Goal: Information Seeking & Learning: Learn about a topic

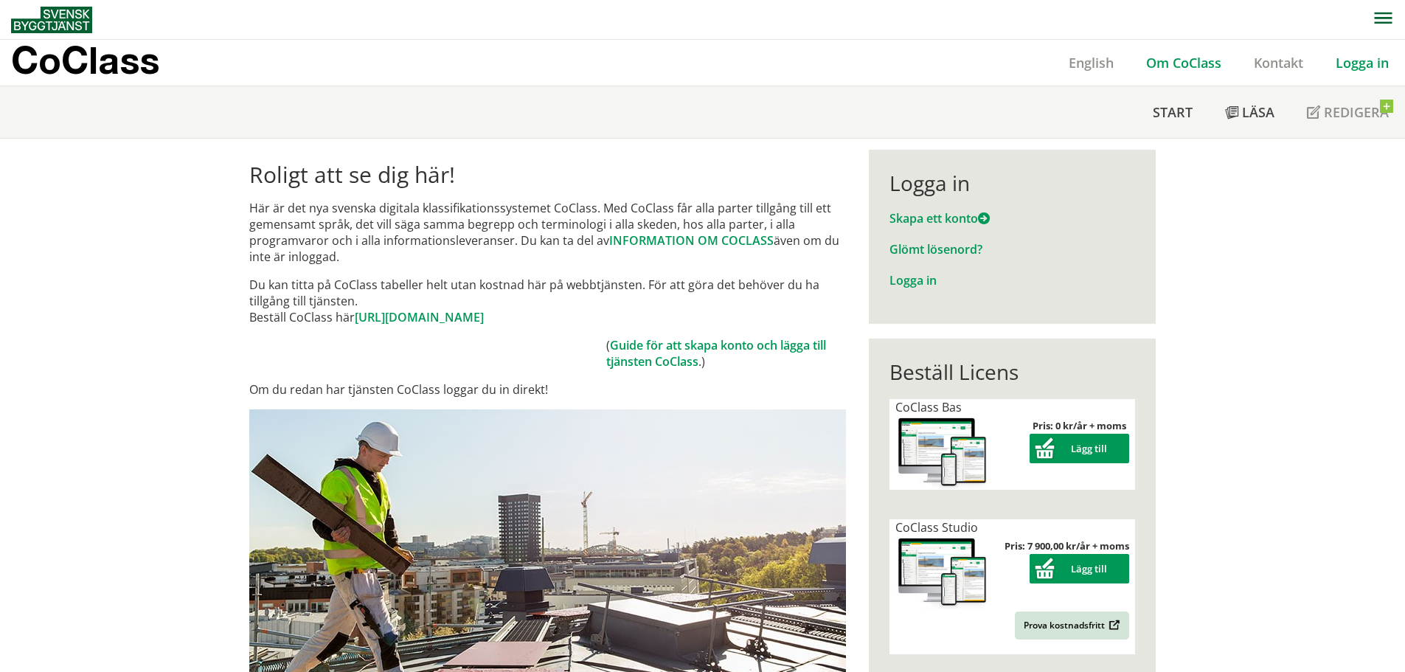
click at [1215, 58] on link "Om CoClass" at bounding box center [1184, 63] width 108 height 18
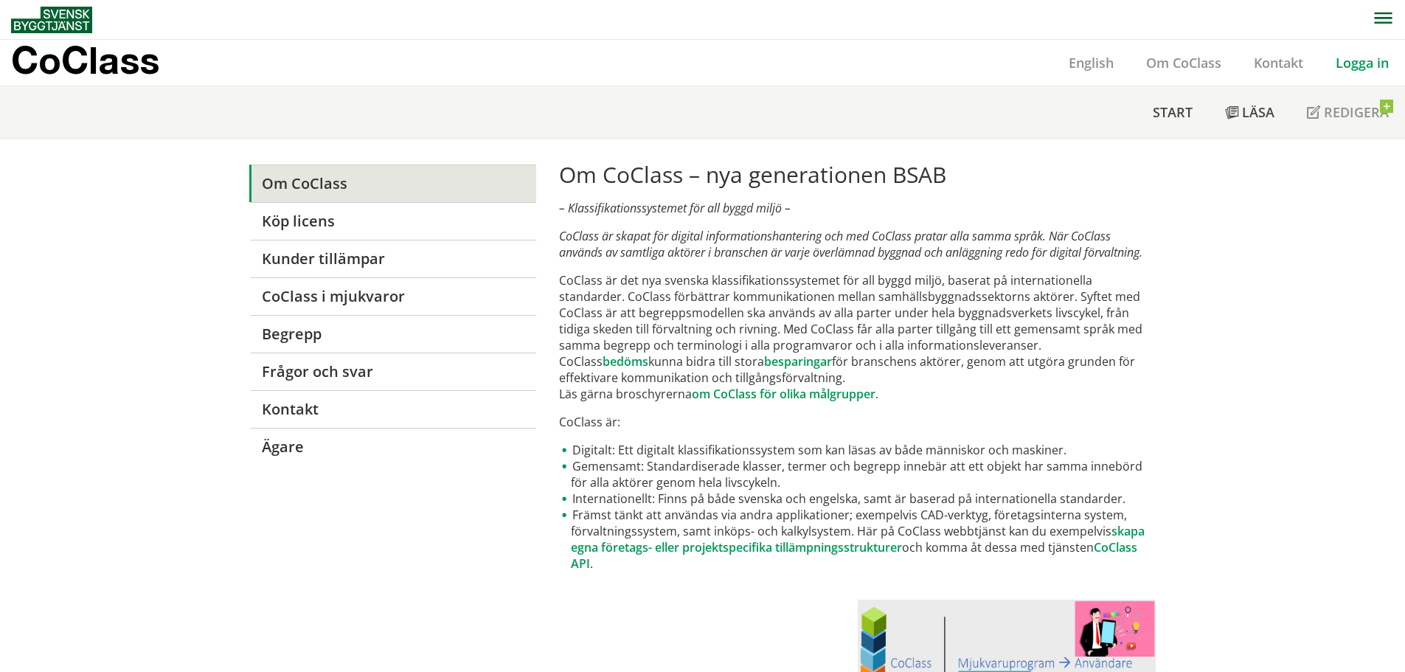
drag, startPoint x: 1087, startPoint y: 63, endPoint x: 1097, endPoint y: 87, distance: 25.5
click at [1088, 64] on link "English" at bounding box center [1090, 63] width 77 height 18
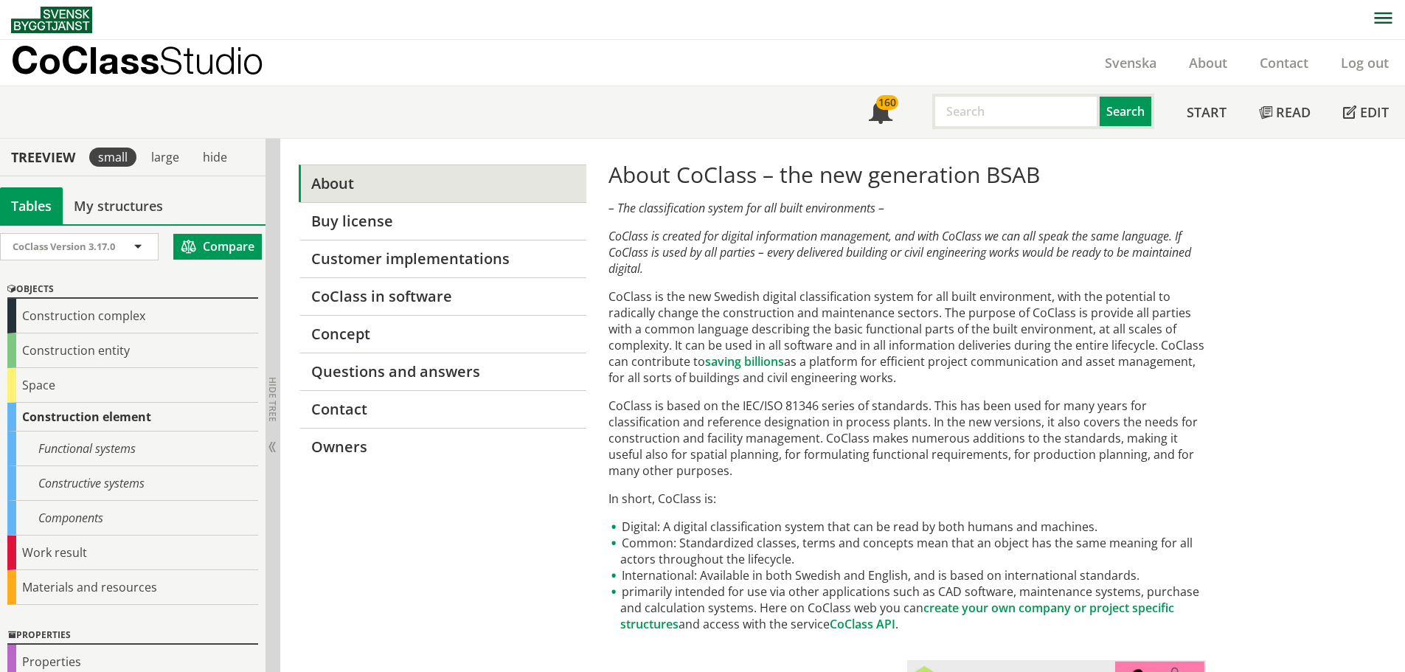
drag, startPoint x: 609, startPoint y: 236, endPoint x: 654, endPoint y: 284, distance: 65.7
click at [648, 271] on p "CoClass is created for digital information management, and with CoClass we can …" at bounding box center [906, 252] width 597 height 49
drag, startPoint x: 654, startPoint y: 282, endPoint x: 625, endPoint y: 251, distance: 42.8
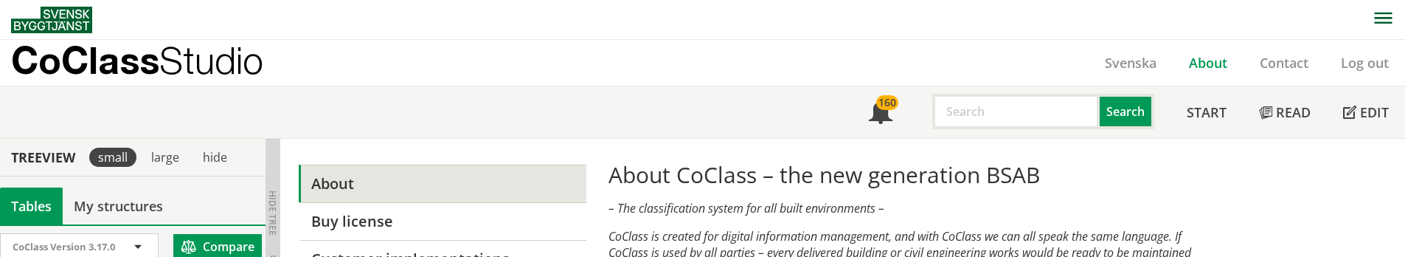
click at [1207, 66] on link "About" at bounding box center [1208, 63] width 71 height 18
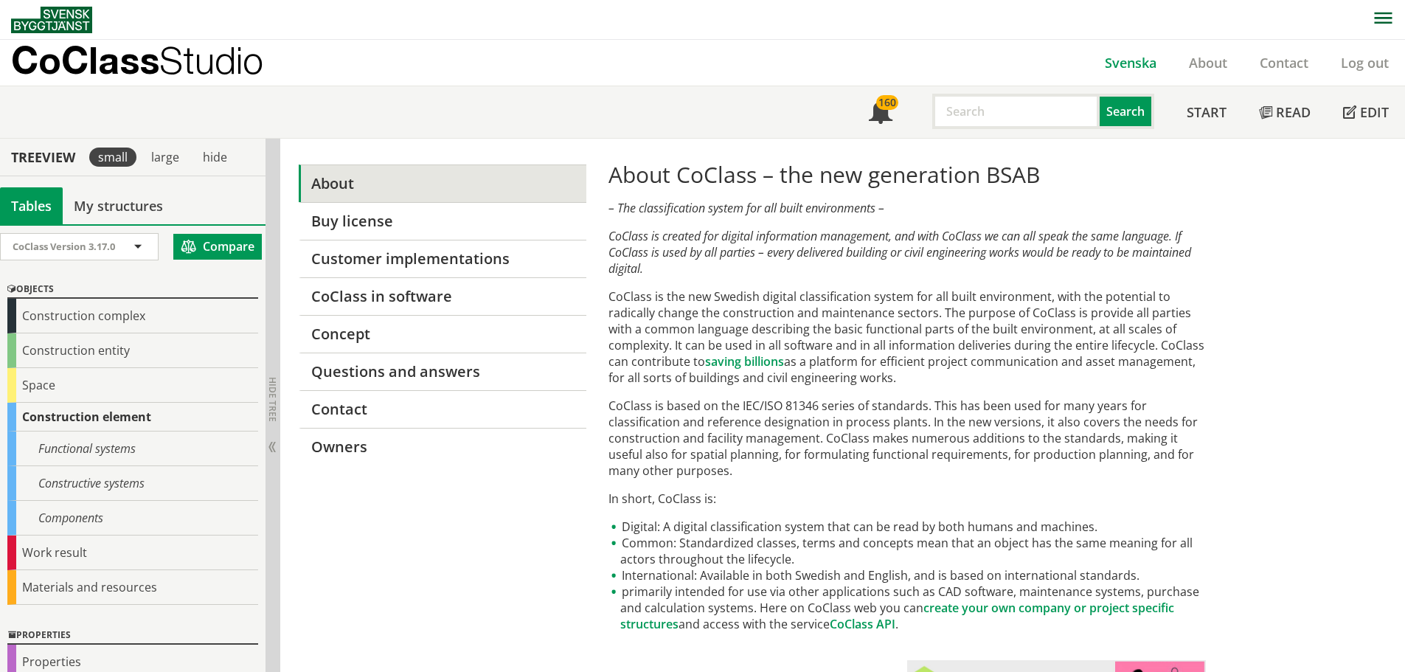
click at [1125, 66] on link "Svenska" at bounding box center [1131, 63] width 84 height 18
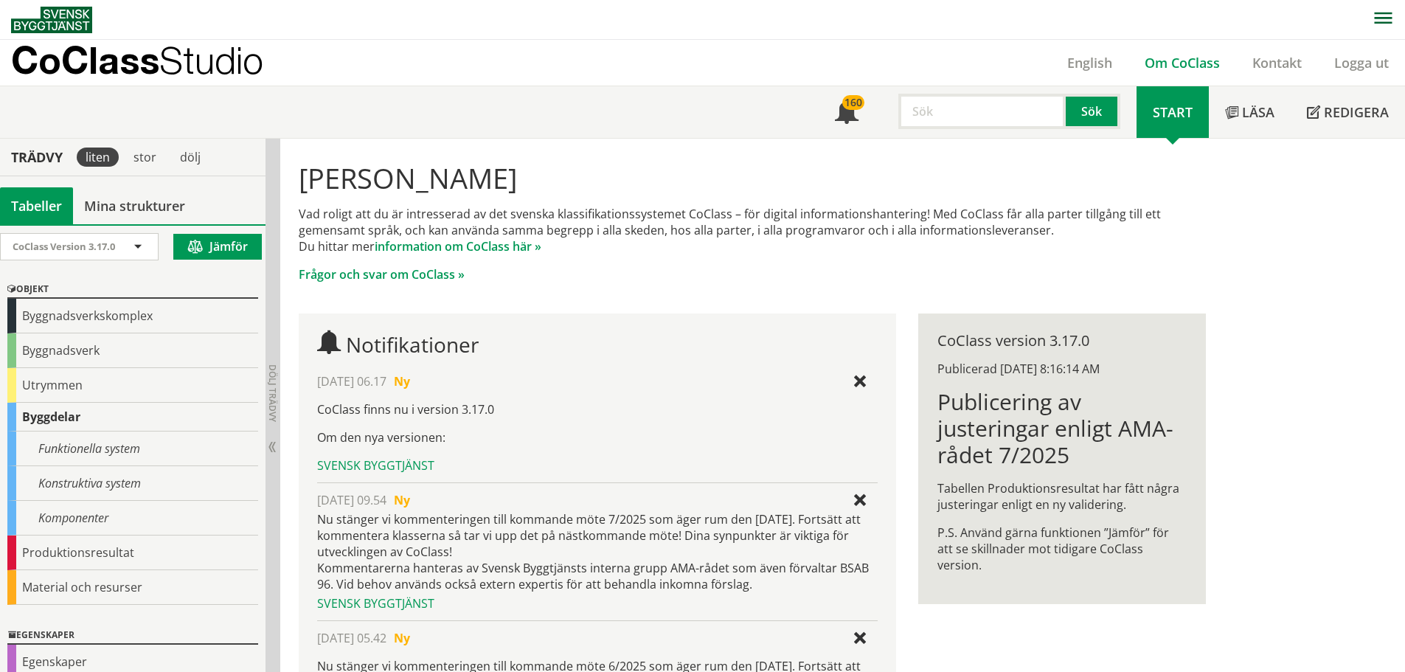
click at [1204, 61] on link "Om CoClass" at bounding box center [1182, 63] width 108 height 18
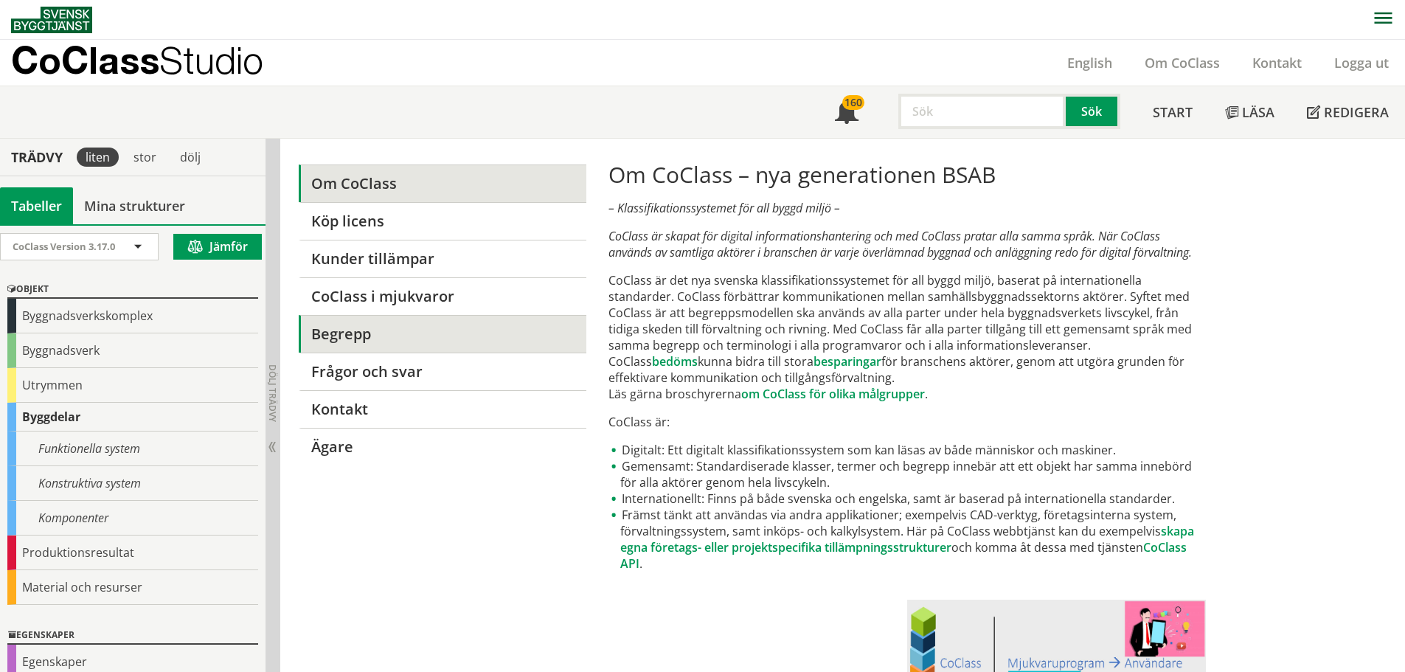
click at [355, 339] on link "Begrepp" at bounding box center [442, 334] width 287 height 38
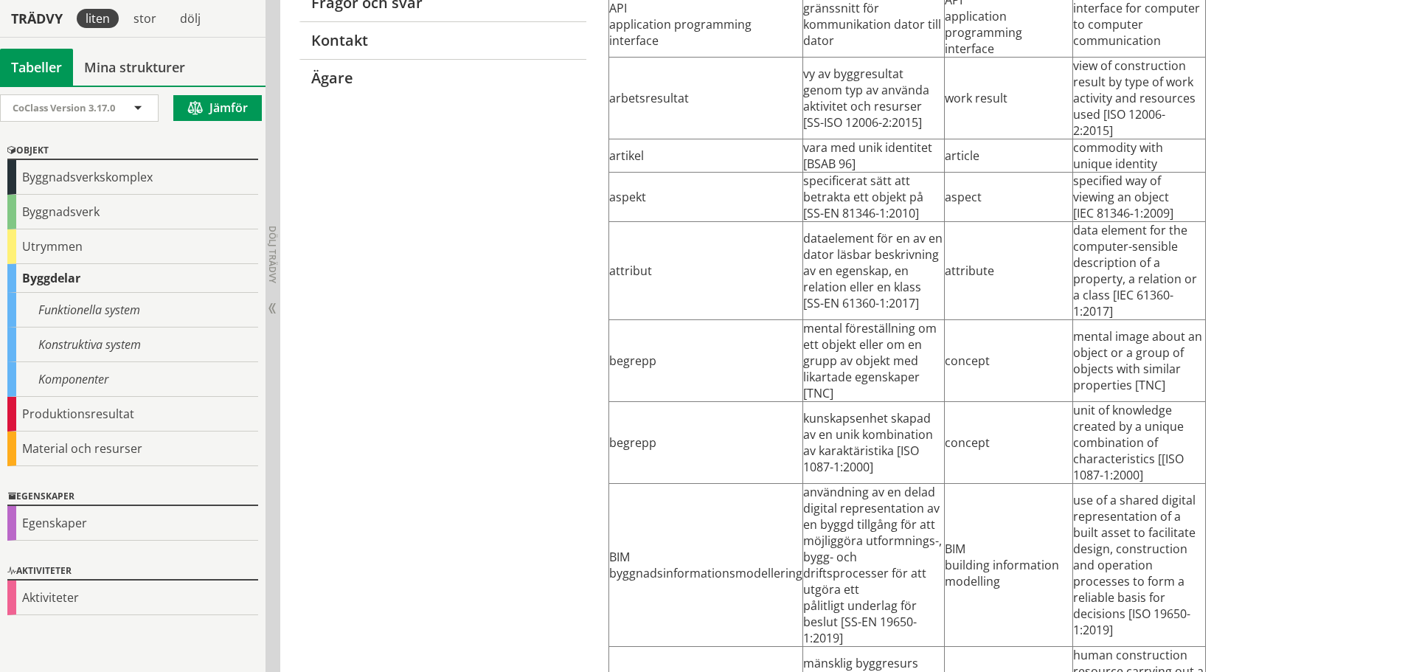
scroll to position [737, 0]
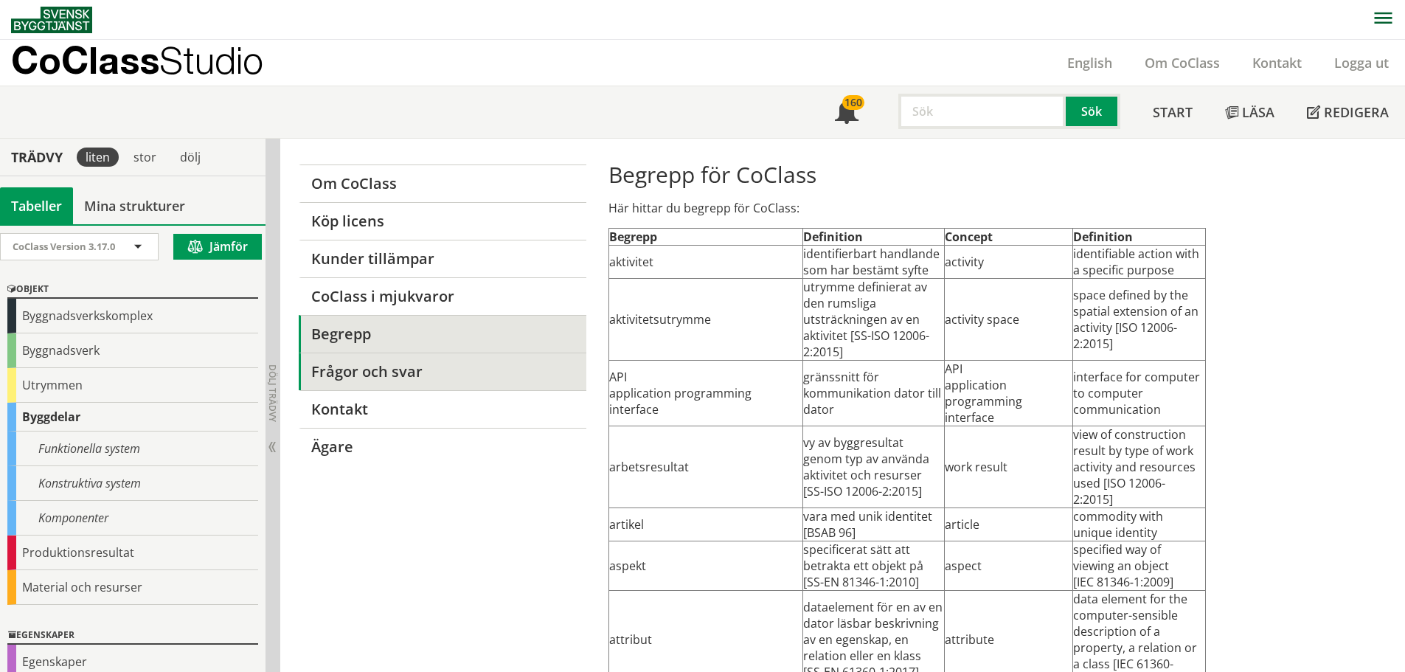
drag, startPoint x: 0, startPoint y: 0, endPoint x: 400, endPoint y: 383, distance: 553.9
click at [400, 383] on link "Frågor och svar" at bounding box center [442, 372] width 287 height 38
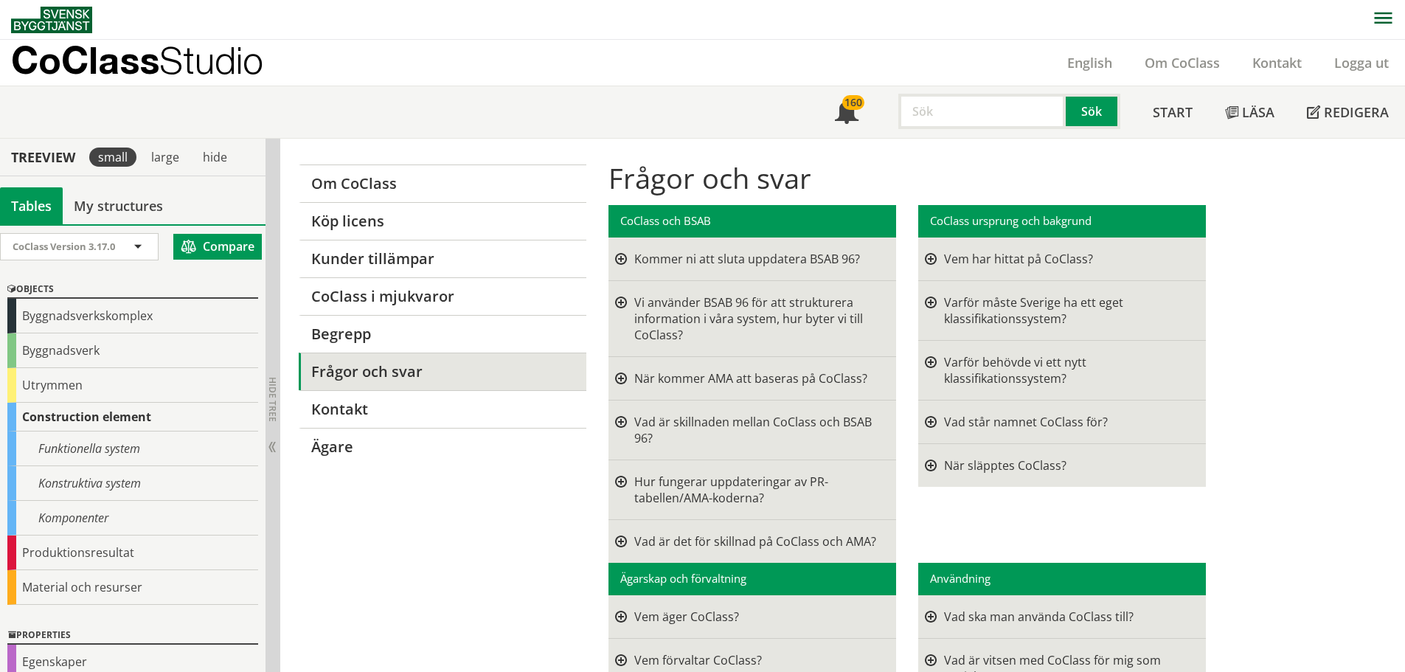
click at [622, 261] on div at bounding box center [621, 259] width 12 height 16
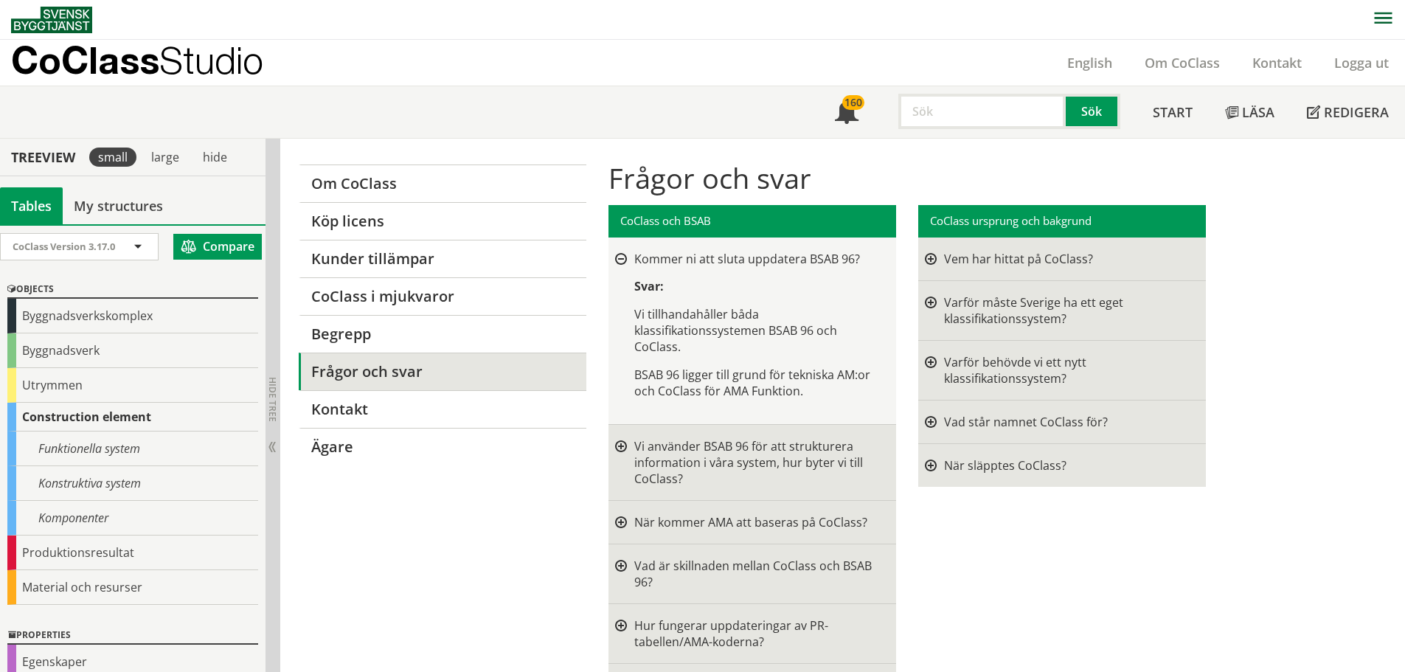
click at [622, 261] on div at bounding box center [621, 260] width 12 height 12
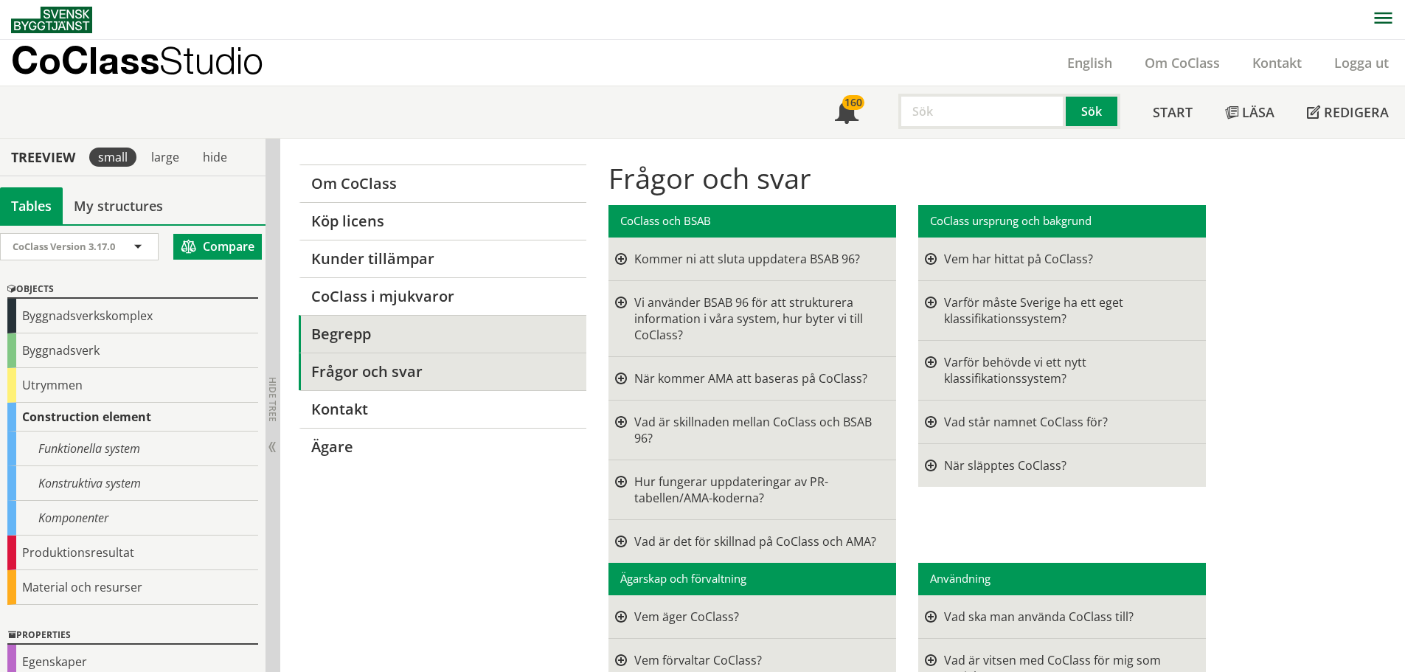
click at [336, 332] on link "Begrepp" at bounding box center [442, 334] width 287 height 38
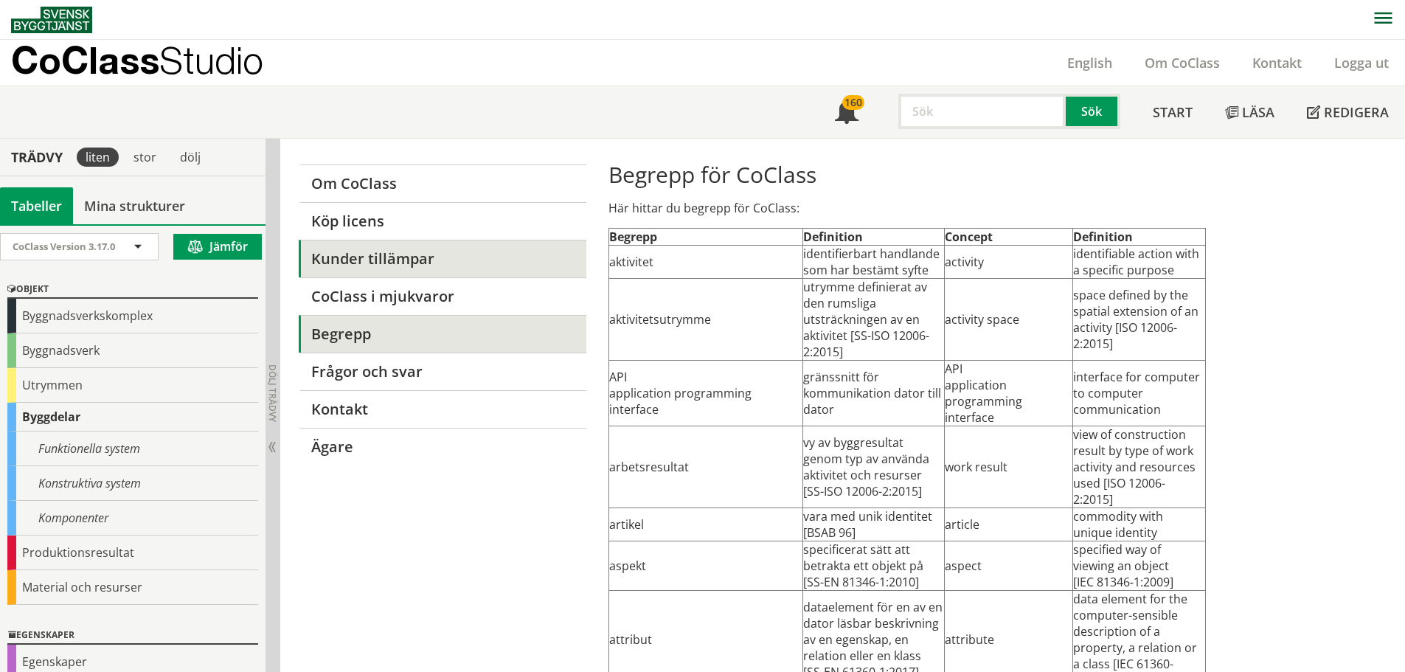
click at [390, 255] on link "Kunder tillämpar" at bounding box center [442, 259] width 287 height 38
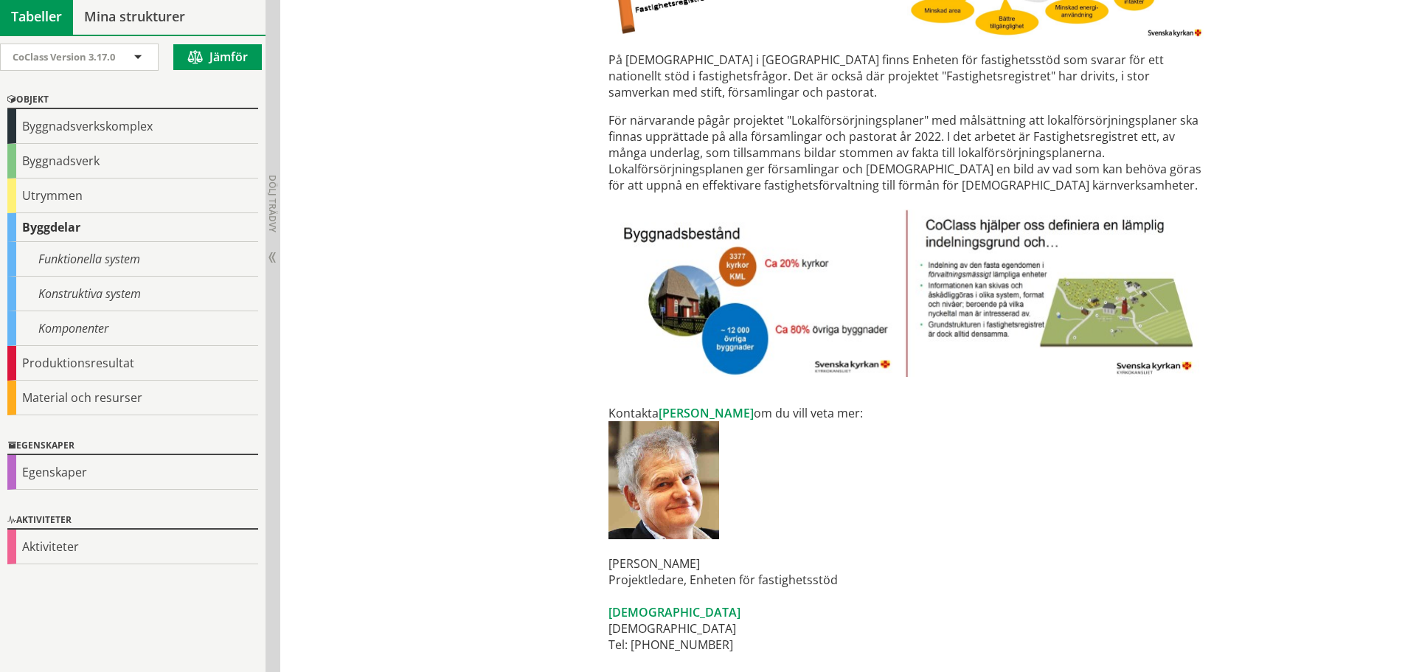
scroll to position [3778, 0]
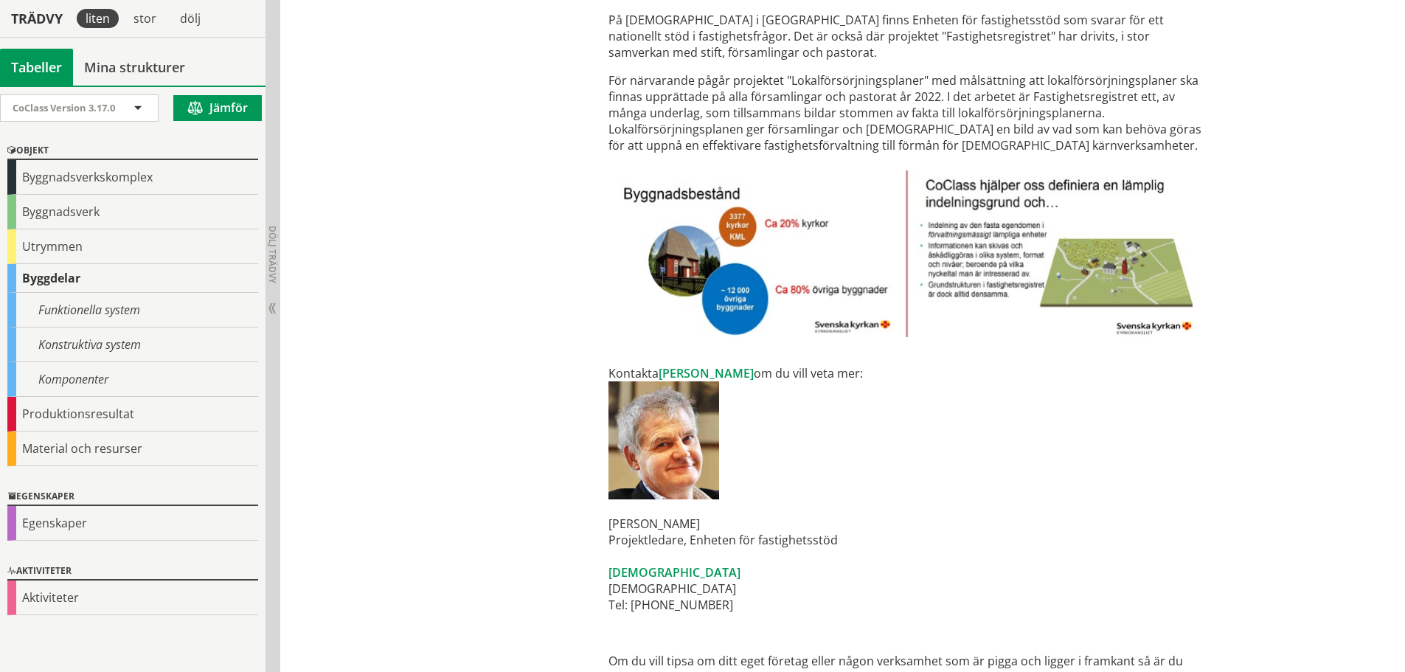
click at [940, 516] on p "Kontakta Sven-Erik om du vill veta mer: Sven-Erik Nylander Projektledare, Enhet…" at bounding box center [906, 481] width 597 height 264
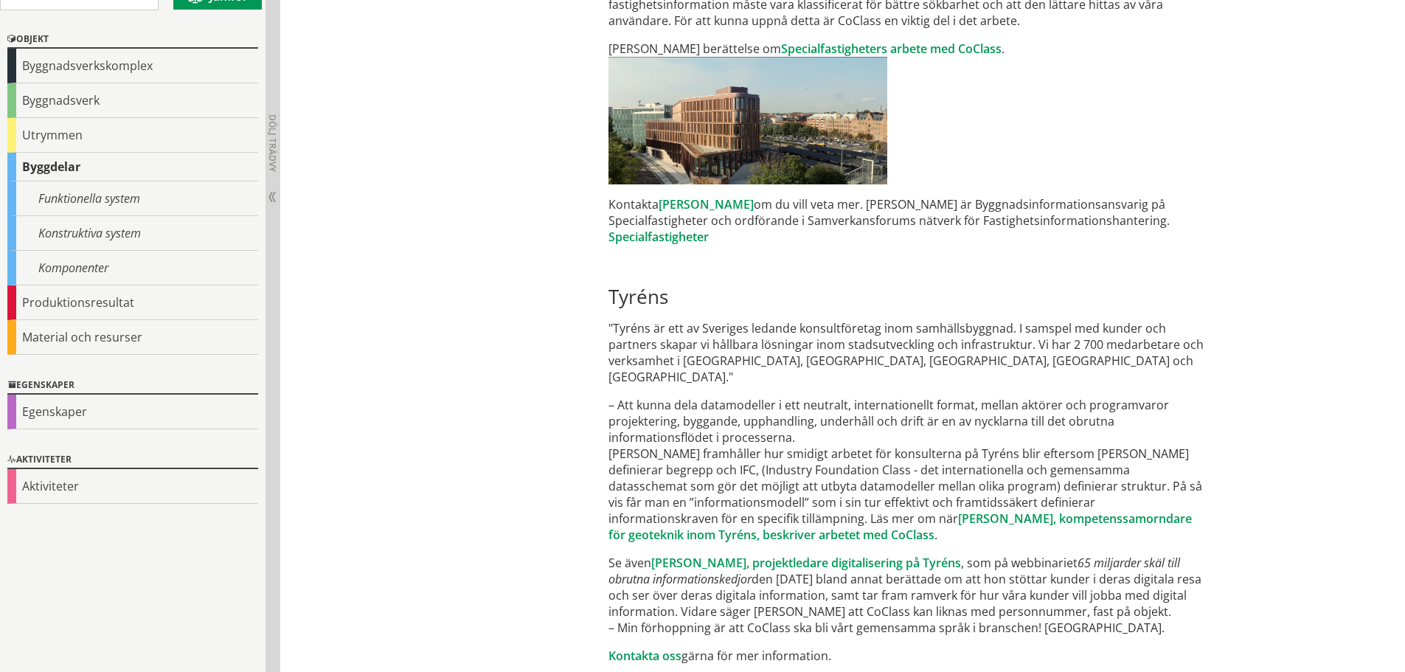
scroll to position [0, 0]
